Goal: Task Accomplishment & Management: Use online tool/utility

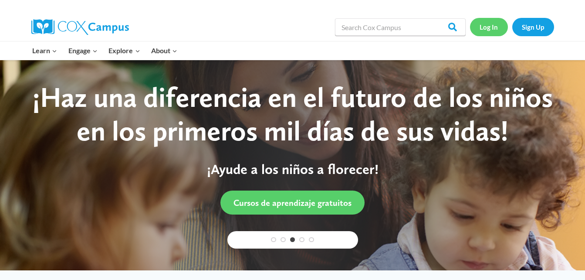
click at [489, 24] on link "Log In" at bounding box center [489, 27] width 38 height 18
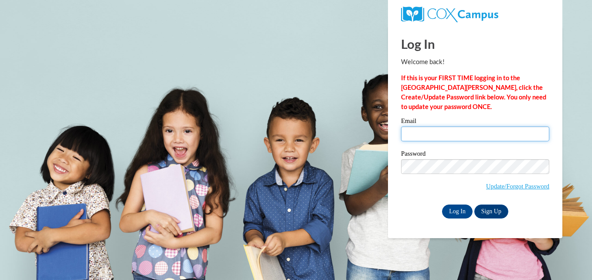
click at [430, 130] on input "Email" at bounding box center [475, 133] width 148 height 15
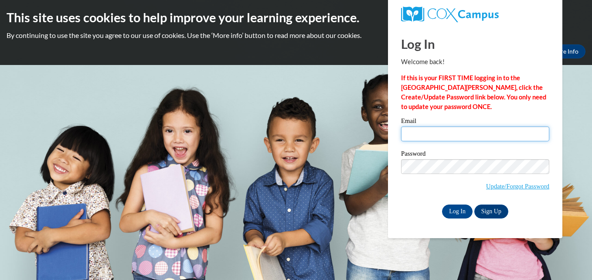
type input "ashleysalaspro@gmail.com"
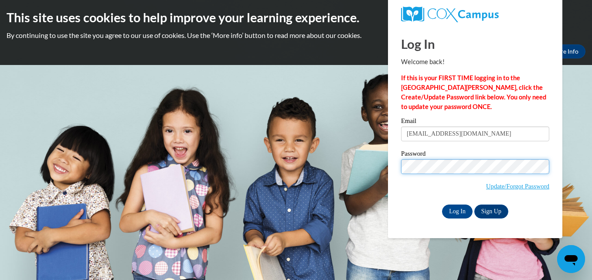
click at [442, 204] on input "Log In" at bounding box center [457, 211] width 31 height 14
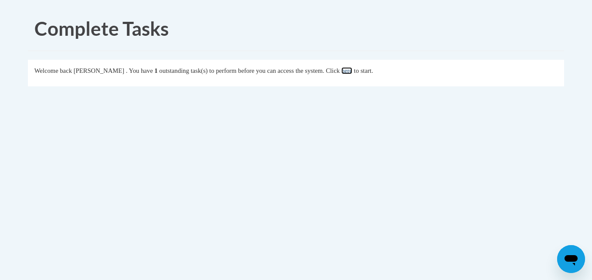
click at [352, 70] on link "here" at bounding box center [346, 70] width 11 height 7
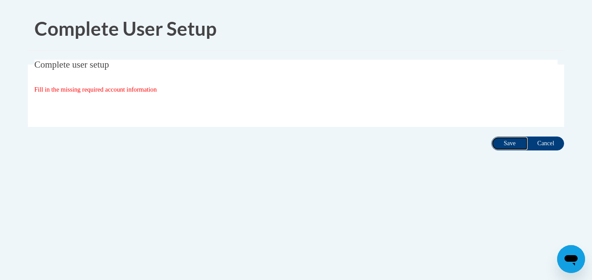
click at [503, 145] on input "Save" at bounding box center [509, 143] width 37 height 14
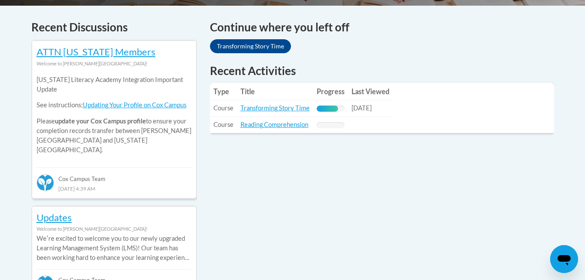
scroll to position [365, 0]
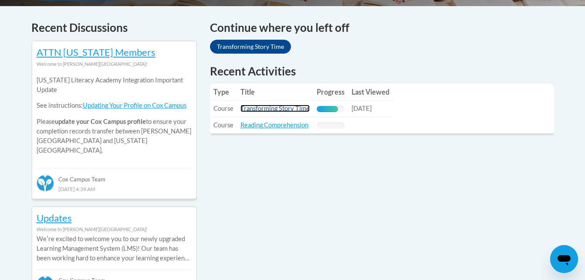
click at [280, 106] on link "Transforming Story Time" at bounding box center [275, 108] width 69 height 7
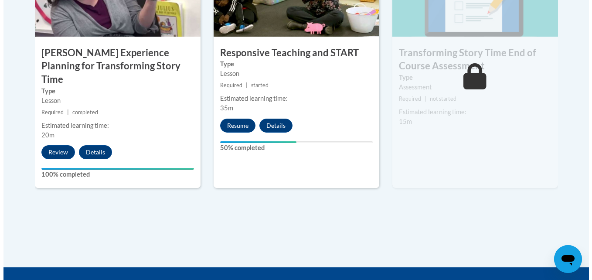
scroll to position [824, 0]
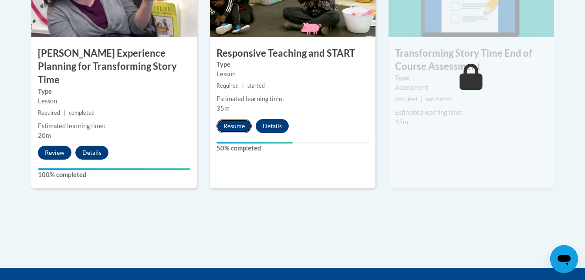
click at [231, 124] on button "Resume" at bounding box center [234, 126] width 35 height 14
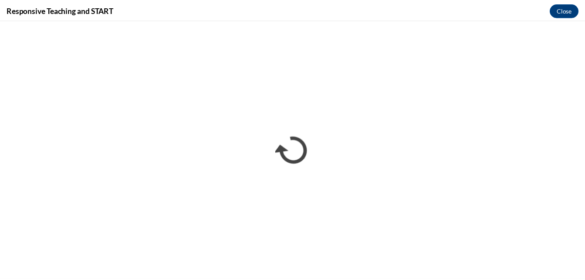
scroll to position [0, 0]
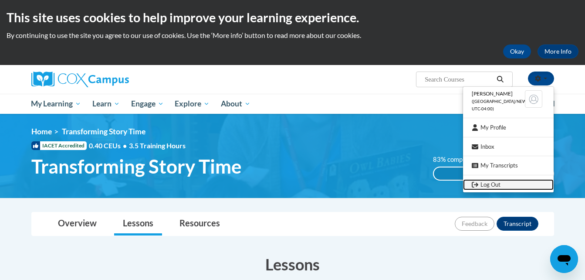
click at [476, 184] on icon "Logout" at bounding box center [475, 184] width 7 height 7
